Goal: Consume media (video, audio)

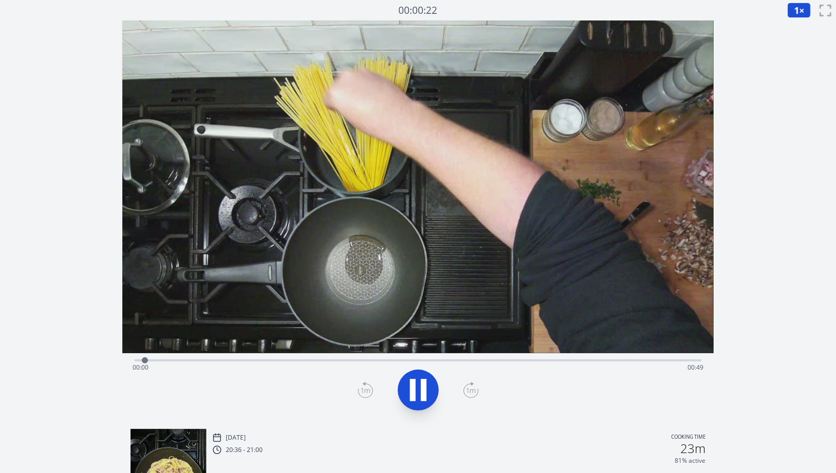
click at [571, 357] on div "Time elapsed: 00:00 Time remaining: 00:49" at bounding box center [418, 359] width 566 height 12
click at [623, 359] on div "Time elapsed: 00:38 Time remaining: 00:11" at bounding box center [418, 367] width 571 height 16
click at [580, 358] on div "Time elapsed: 00:43 Time remaining: 00:07" at bounding box center [418, 359] width 566 height 12
click at [561, 353] on div "Time elapsed: 00:41 Time remaining: 00:09" at bounding box center [418, 359] width 566 height 12
click at [592, 360] on div "Time elapsed: 00:41 Time remaining: 00:09" at bounding box center [418, 367] width 571 height 16
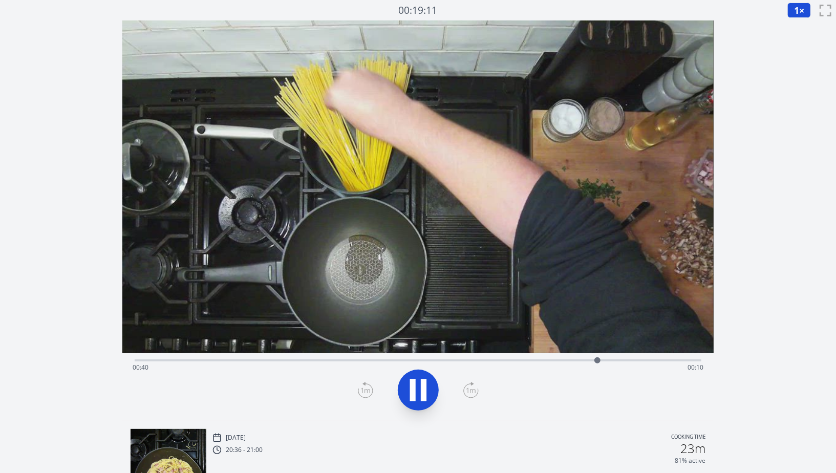
click at [583, 361] on div "Time elapsed: 00:40 Time remaining: 00:10" at bounding box center [418, 367] width 571 height 16
click at [562, 361] on div "Time elapsed: 00:39 Time remaining: 00:11" at bounding box center [418, 367] width 571 height 16
click at [607, 362] on div "Time elapsed: 00:44 Time remaining: 00:05" at bounding box center [418, 367] width 571 height 16
click at [420, 390] on icon at bounding box center [418, 390] width 29 height 29
drag, startPoint x: 624, startPoint y: 358, endPoint x: 694, endPoint y: 375, distance: 72.0
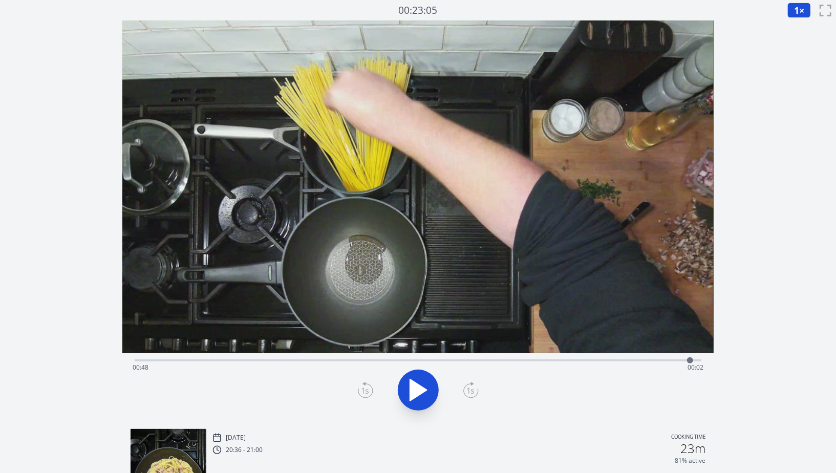
click at [694, 361] on div "Time elapsed: 00:48 Time remaining: 00:02" at bounding box center [418, 360] width 566 height 2
click at [570, 358] on div "Time elapsed: 00:49 Time remaining: 00:00" at bounding box center [418, 359] width 566 height 12
click at [594, 367] on div "Time elapsed: 00:38 Time remaining: 00:12" at bounding box center [418, 367] width 571 height 16
click at [613, 357] on div "Time elapsed: 00:40 Time remaining: 00:10" at bounding box center [418, 359] width 566 height 12
drag, startPoint x: 603, startPoint y: 359, endPoint x: 579, endPoint y: 358, distance: 24.1
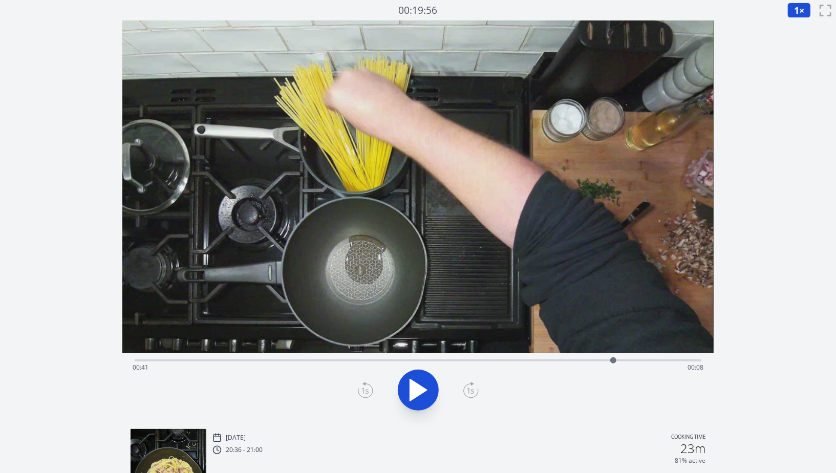
click at [579, 358] on div "Time elapsed: 00:41 Time remaining: 00:08" at bounding box center [418, 359] width 566 height 12
click at [603, 359] on div "Time elapsed: 00:38 Time remaining: 00:11" at bounding box center [418, 367] width 571 height 16
click at [610, 359] on div at bounding box center [603, 360] width 15 height 15
click at [625, 364] on div "Time elapsed: 00:41 Time remaining: 00:08" at bounding box center [418, 367] width 571 height 16
drag, startPoint x: 625, startPoint y: 361, endPoint x: 632, endPoint y: 361, distance: 7.2
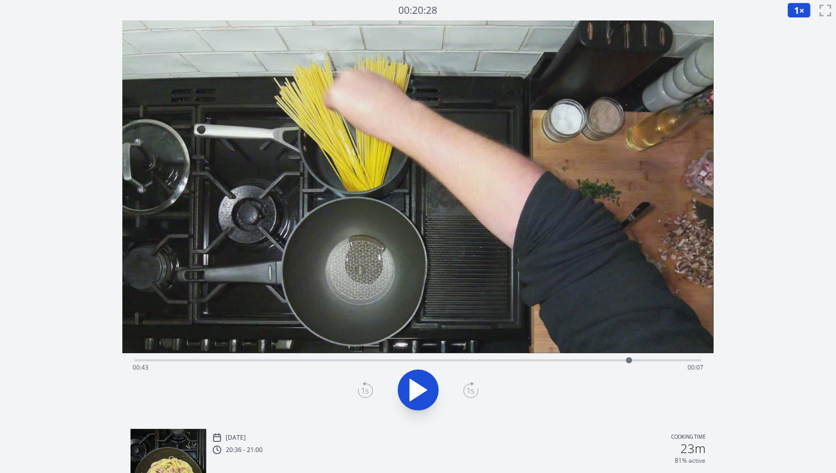
click at [632, 361] on div at bounding box center [629, 360] width 6 height 6
drag, startPoint x: 632, startPoint y: 361, endPoint x: 626, endPoint y: 362, distance: 6.2
click at [626, 362] on div at bounding box center [626, 360] width 6 height 6
